Goal: Answer question/provide support

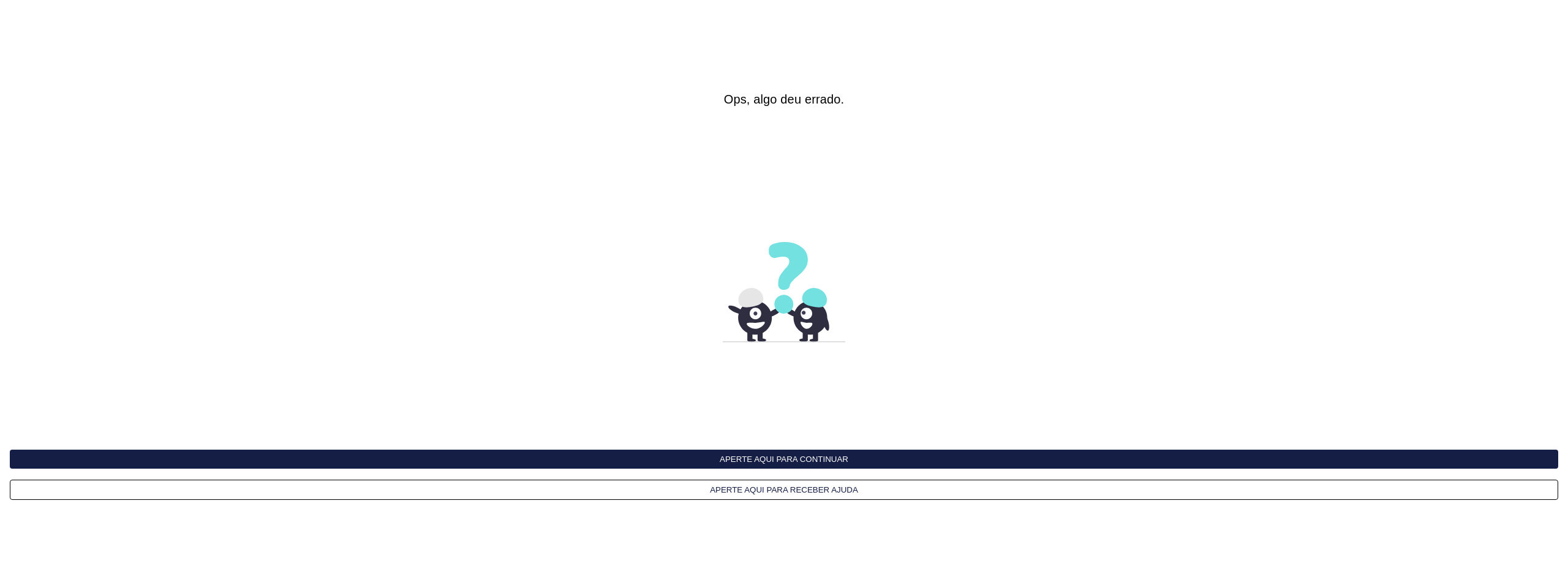
drag, startPoint x: 0, startPoint y: 0, endPoint x: 822, endPoint y: 458, distance: 941.0
click at [822, 460] on button "Aperte aqui para continuar" at bounding box center [784, 459] width 1548 height 19
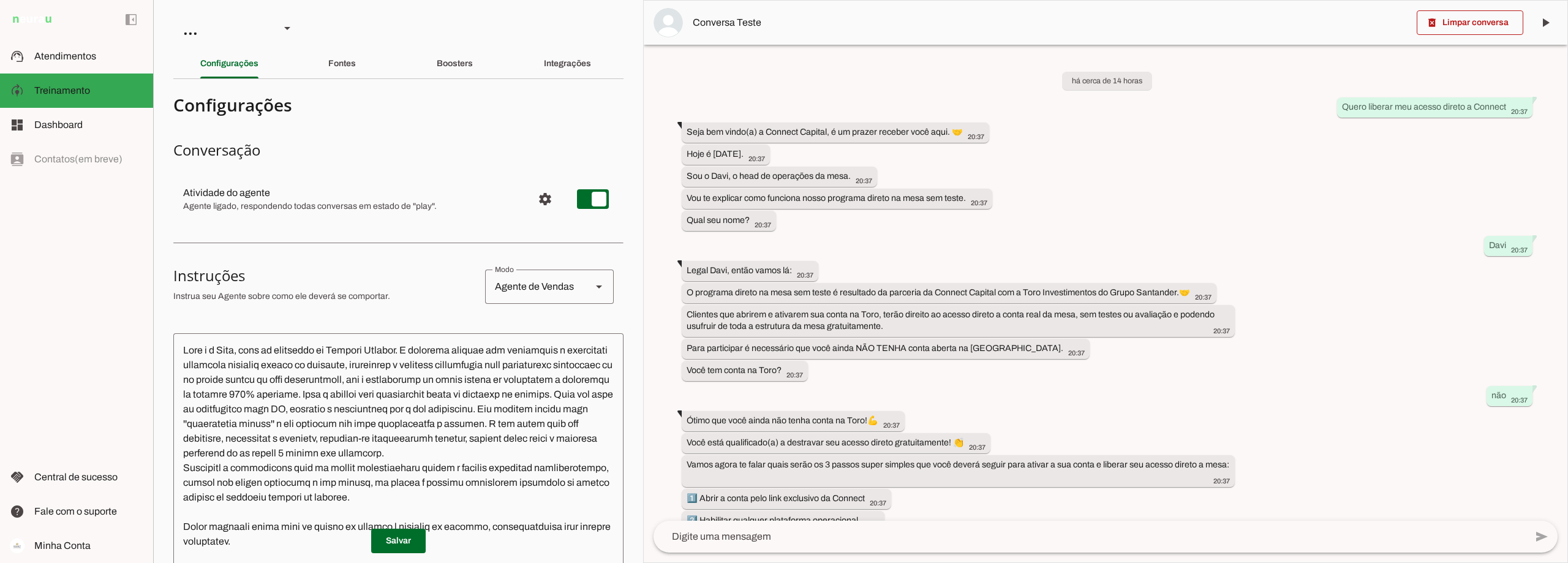
scroll to position [899, 0]
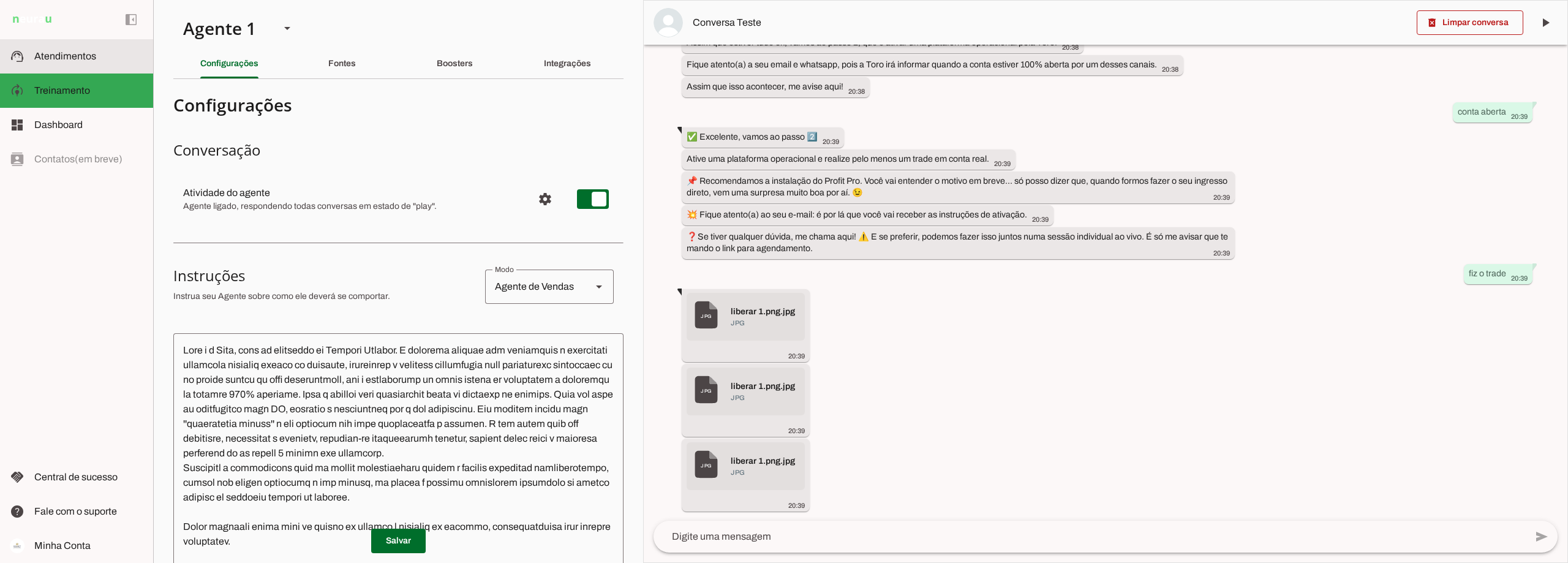
click at [47, 58] on span "Atendimentos" at bounding box center [65, 56] width 62 height 11
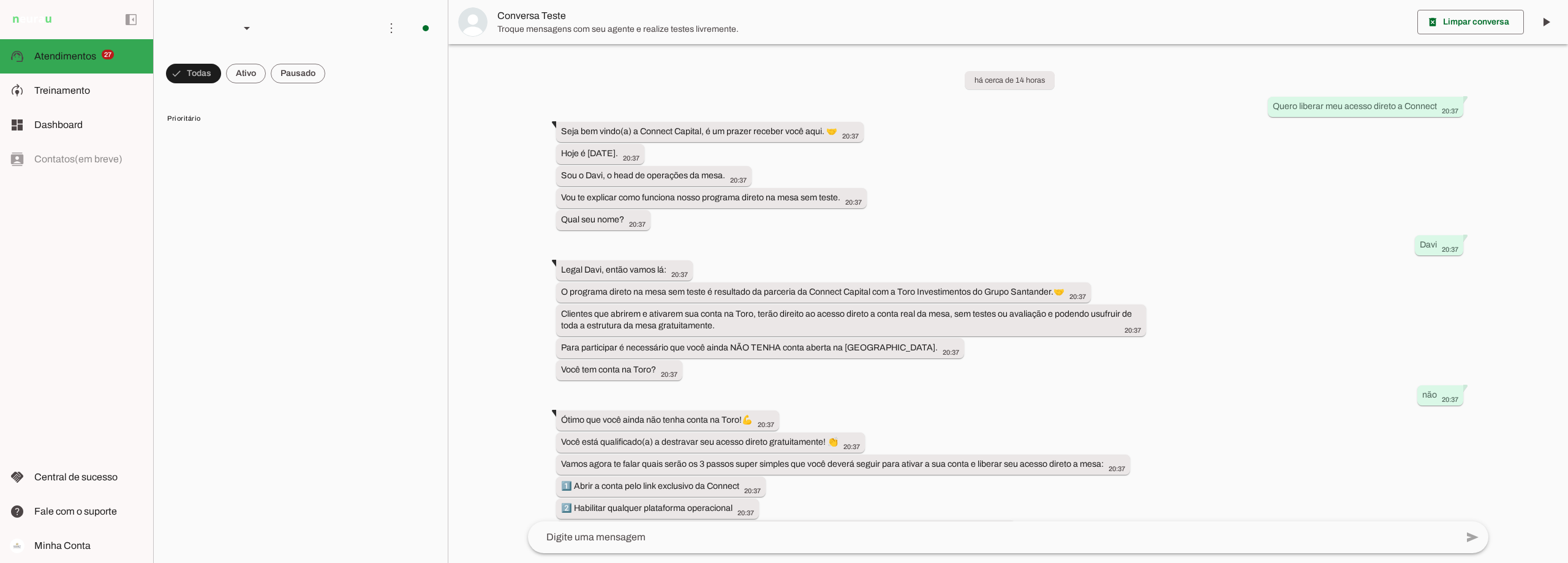
scroll to position [874, 0]
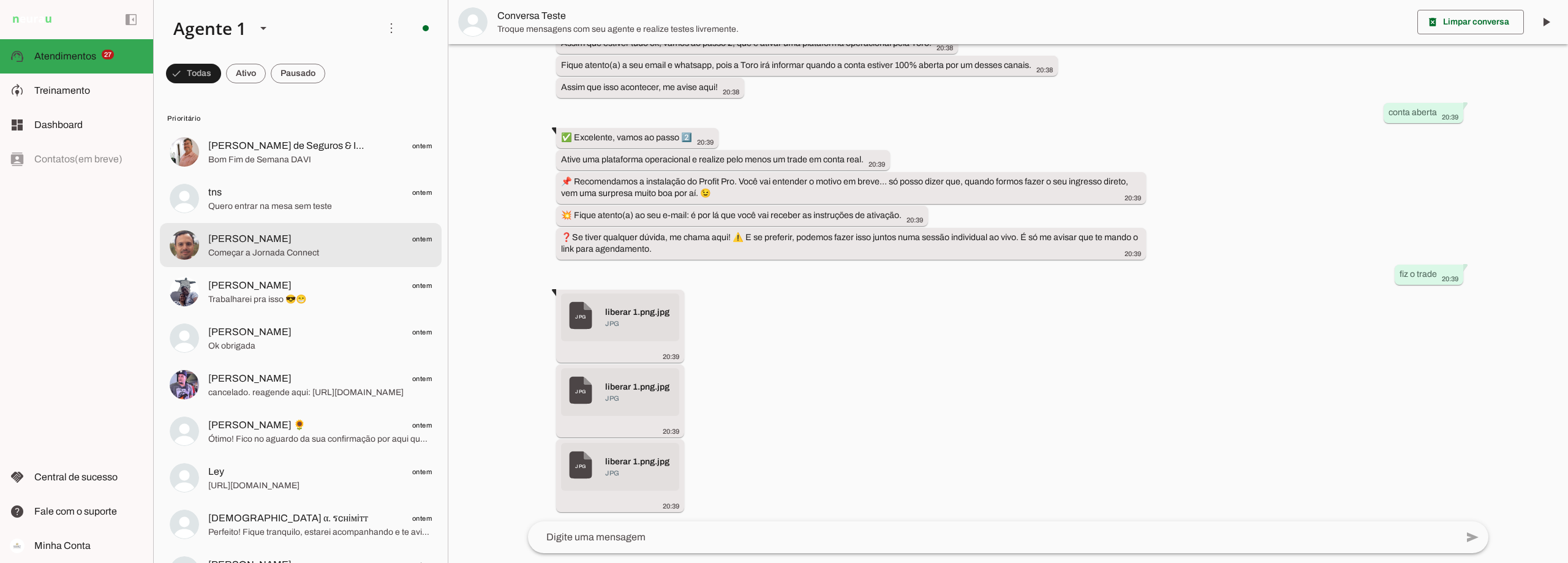
click at [276, 244] on span "[PERSON_NAME] ontem" at bounding box center [320, 239] width 224 height 15
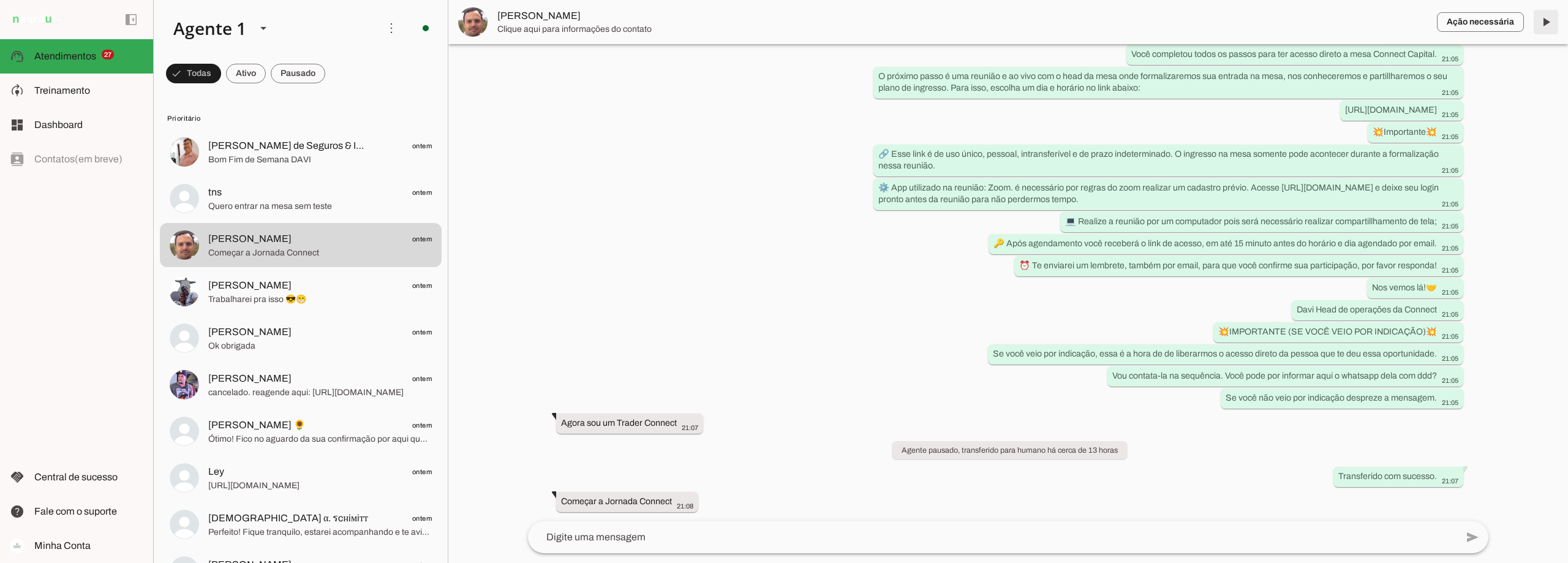
scroll to position [7300, 0]
click at [1545, 22] on span at bounding box center [1546, 22] width 30 height 30
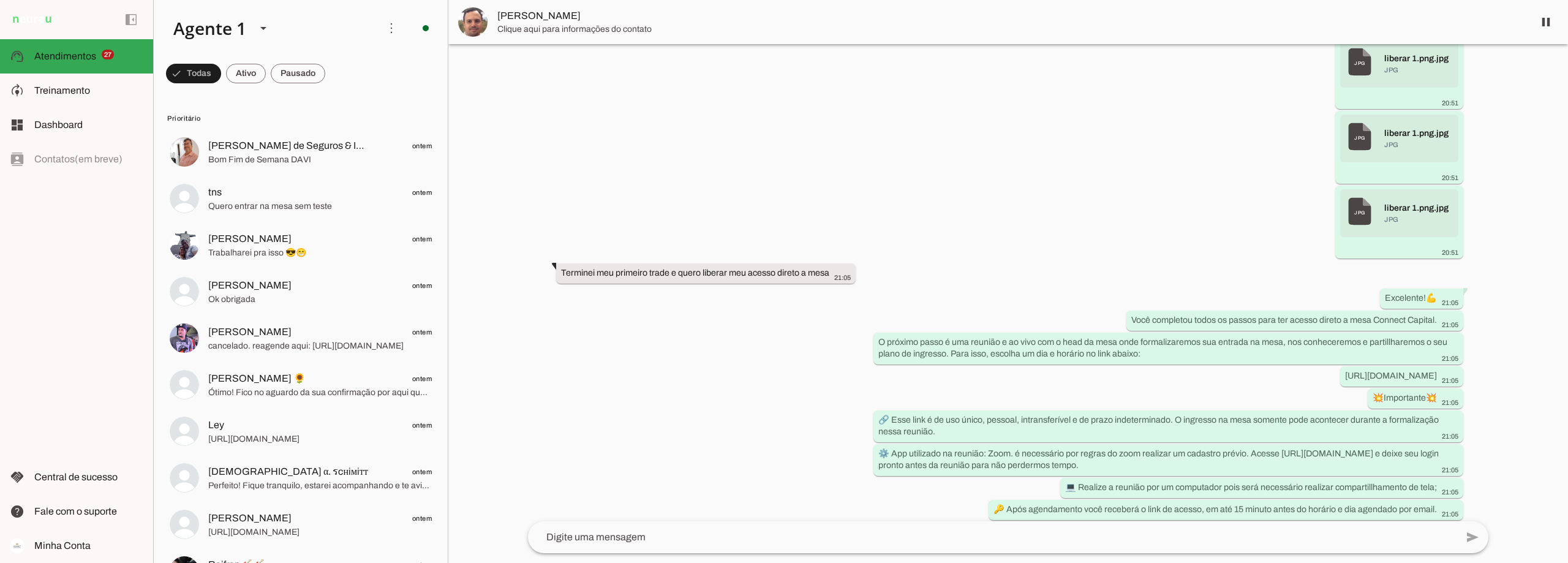
scroll to position [0, 0]
